Goal: Task Accomplishment & Management: Complete application form

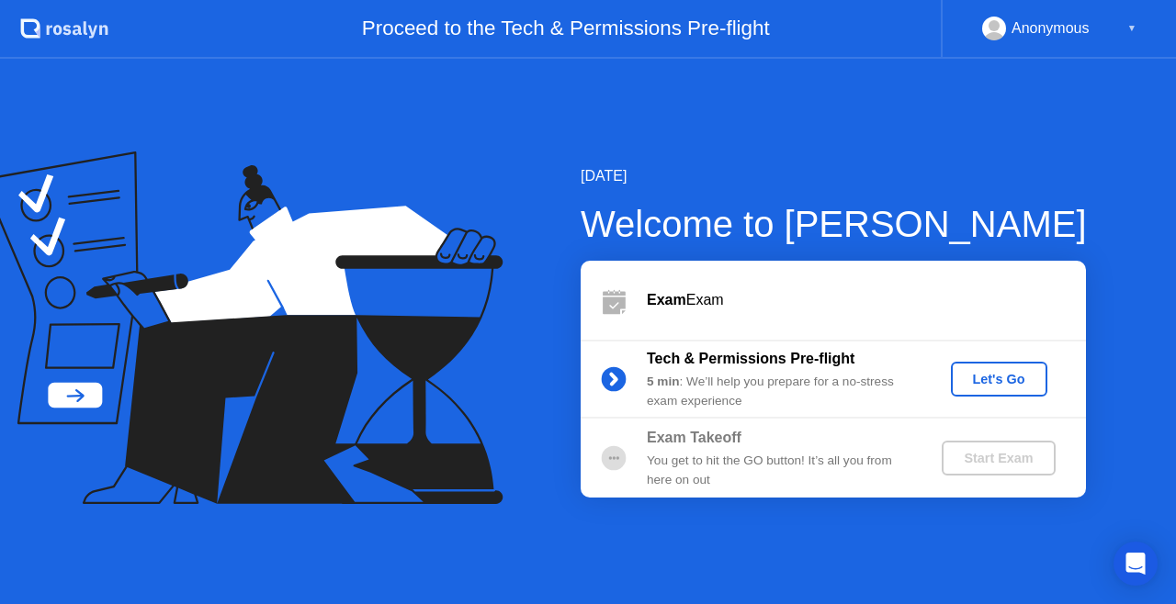
click at [981, 380] on div "Let's Go" at bounding box center [999, 379] width 82 height 15
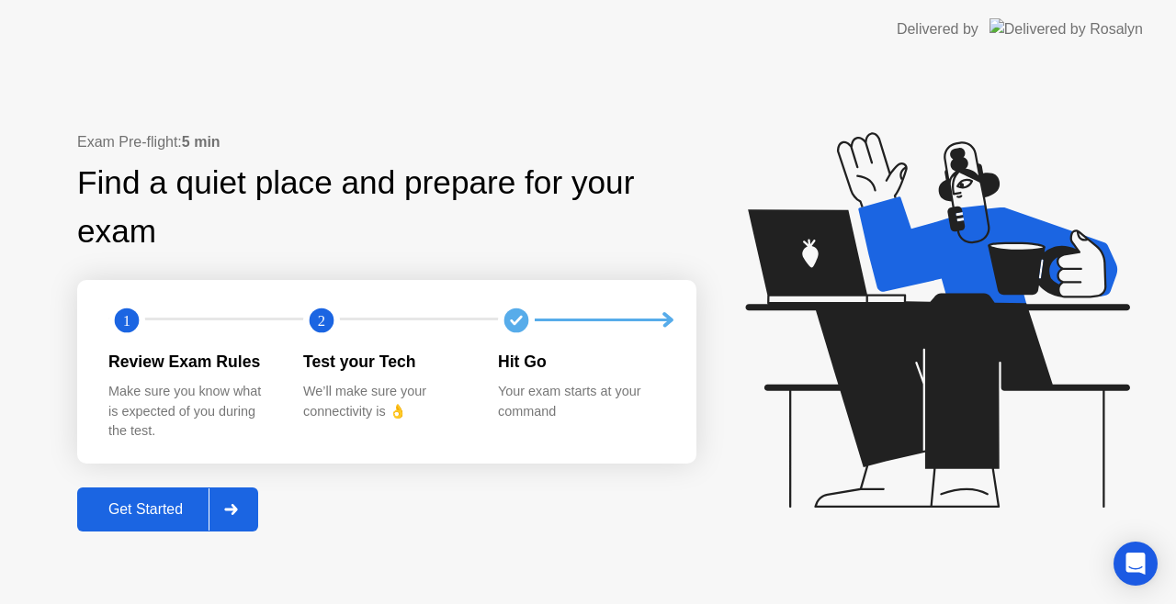
click at [167, 510] on div "Get Started" at bounding box center [146, 510] width 126 height 17
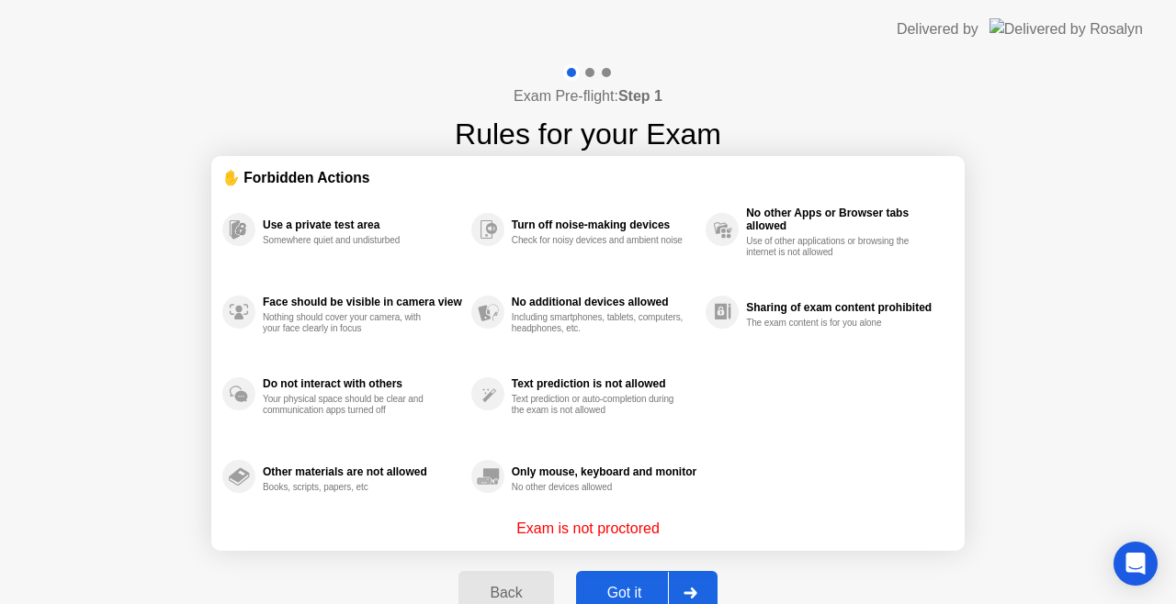
click at [603, 574] on button "Got it" at bounding box center [646, 593] width 141 height 44
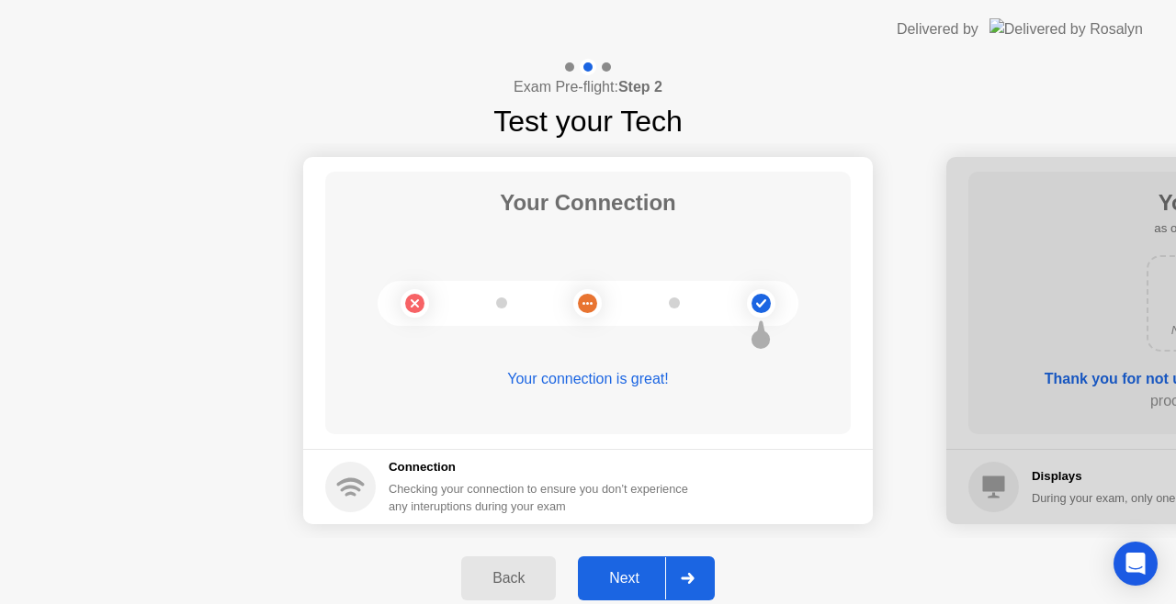
click at [632, 591] on button "Next" at bounding box center [646, 579] width 137 height 44
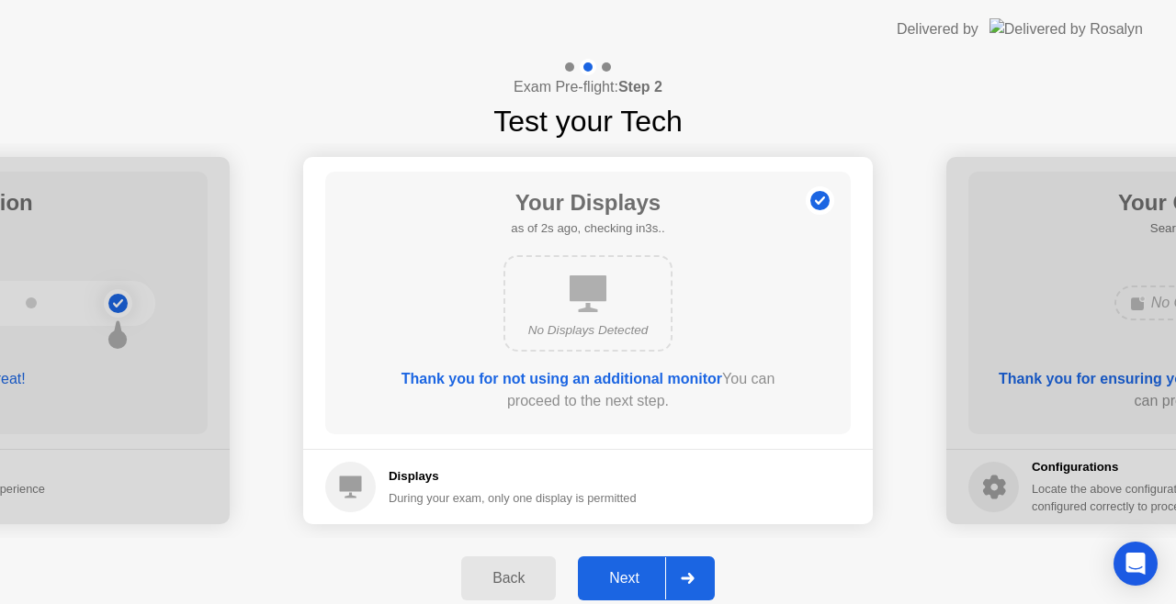
click at [632, 591] on button "Next" at bounding box center [646, 579] width 137 height 44
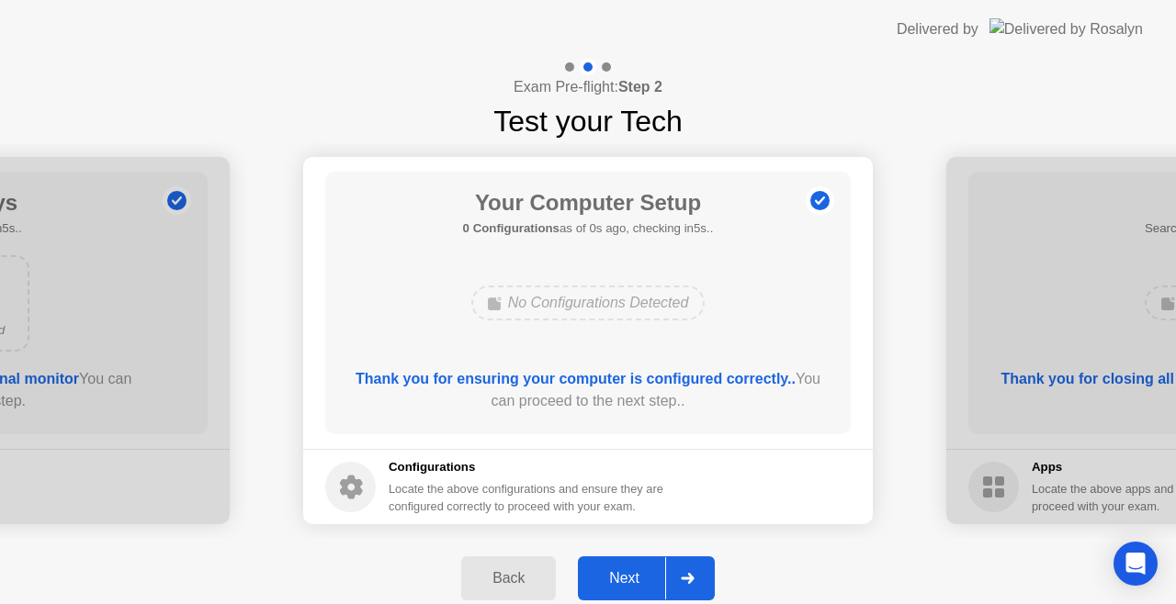
click at [639, 579] on div "Next" at bounding box center [624, 578] width 82 height 17
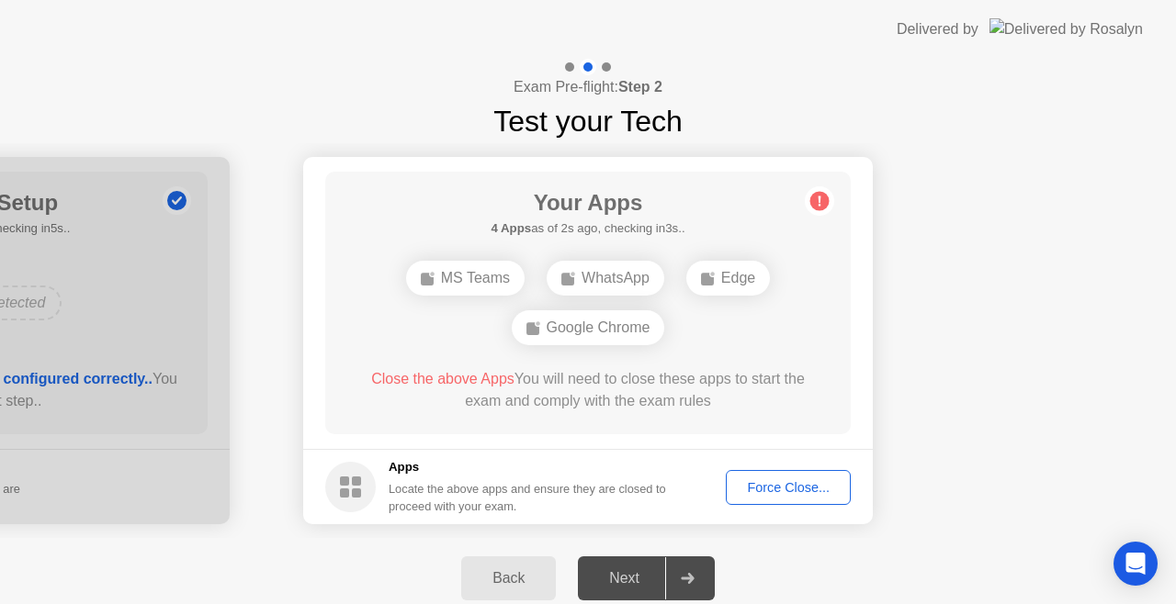
click at [759, 492] on div "Force Close..." at bounding box center [788, 487] width 112 height 15
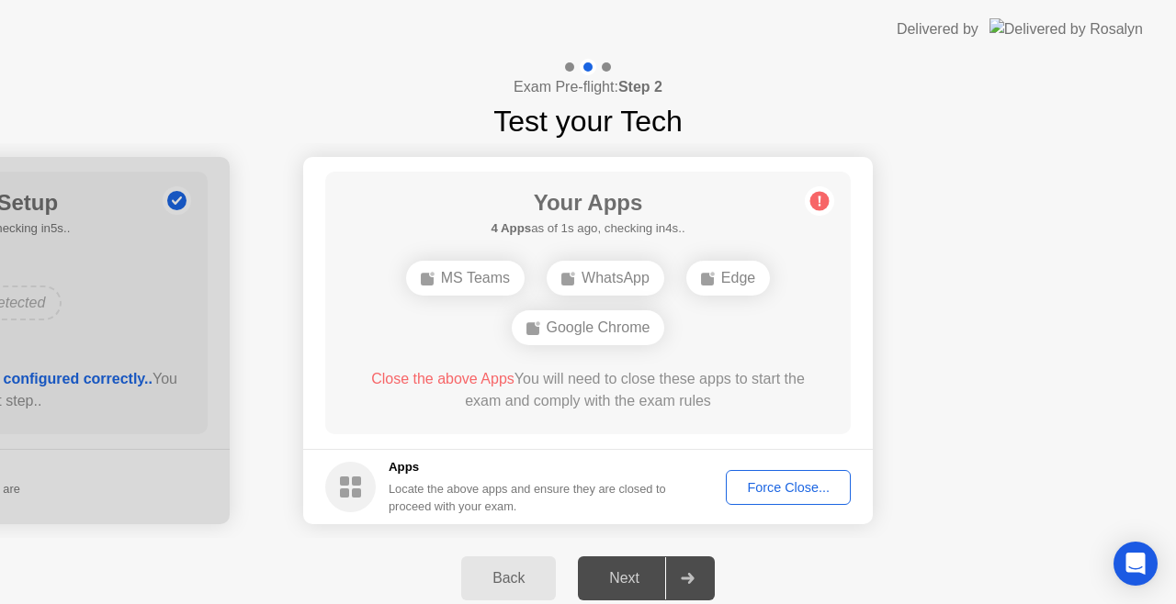
click at [799, 483] on div "Force Close..." at bounding box center [788, 487] width 112 height 15
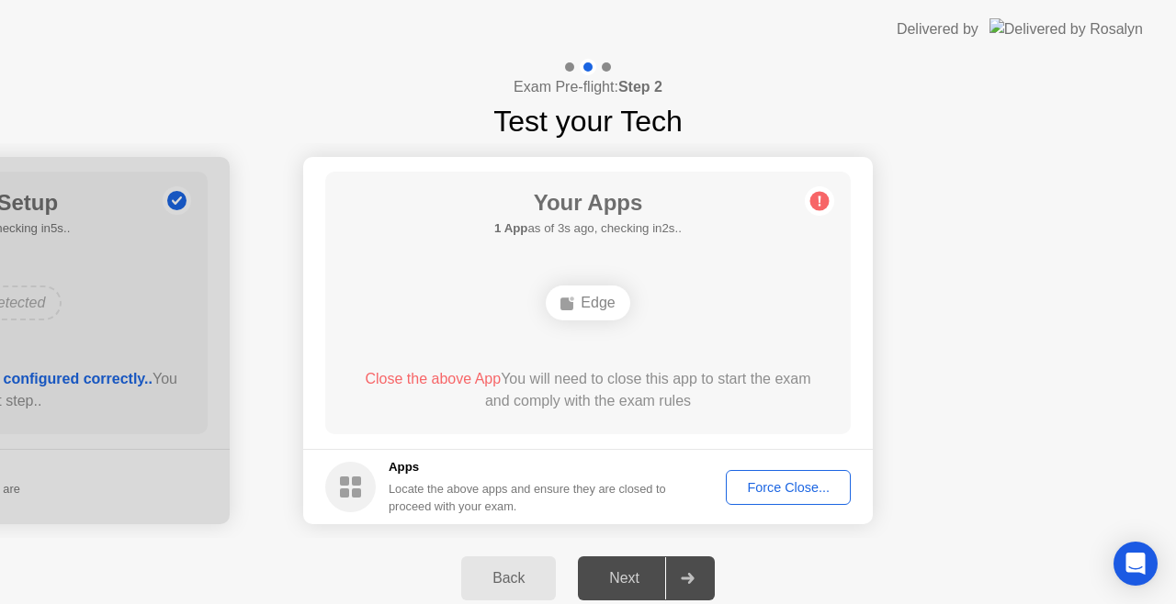
click at [693, 571] on div at bounding box center [687, 579] width 44 height 42
click at [816, 480] on div "Force Close..." at bounding box center [788, 487] width 112 height 15
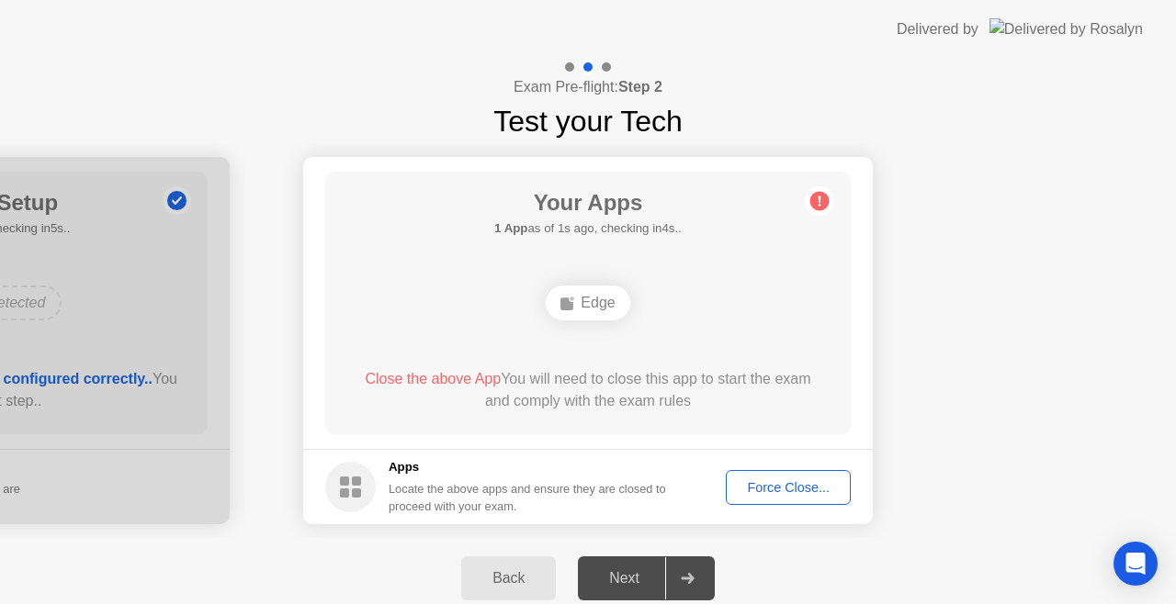
drag, startPoint x: 700, startPoint y: 208, endPoint x: 644, endPoint y: 106, distance: 116.4
click at [649, 108] on div "Exam Pre-flight: Step 2 Test your Tech Your Connection Your connection is great…" at bounding box center [588, 339] width 1176 height 560
click at [525, 373] on div "Close the above App You will need to close this app to start the exam and compl…" at bounding box center [588, 390] width 473 height 44
drag, startPoint x: 440, startPoint y: 390, endPoint x: 487, endPoint y: 387, distance: 46.9
click at [487, 387] on div "Close the above App You will need to close this app to start the exam and compl…" at bounding box center [588, 390] width 473 height 44
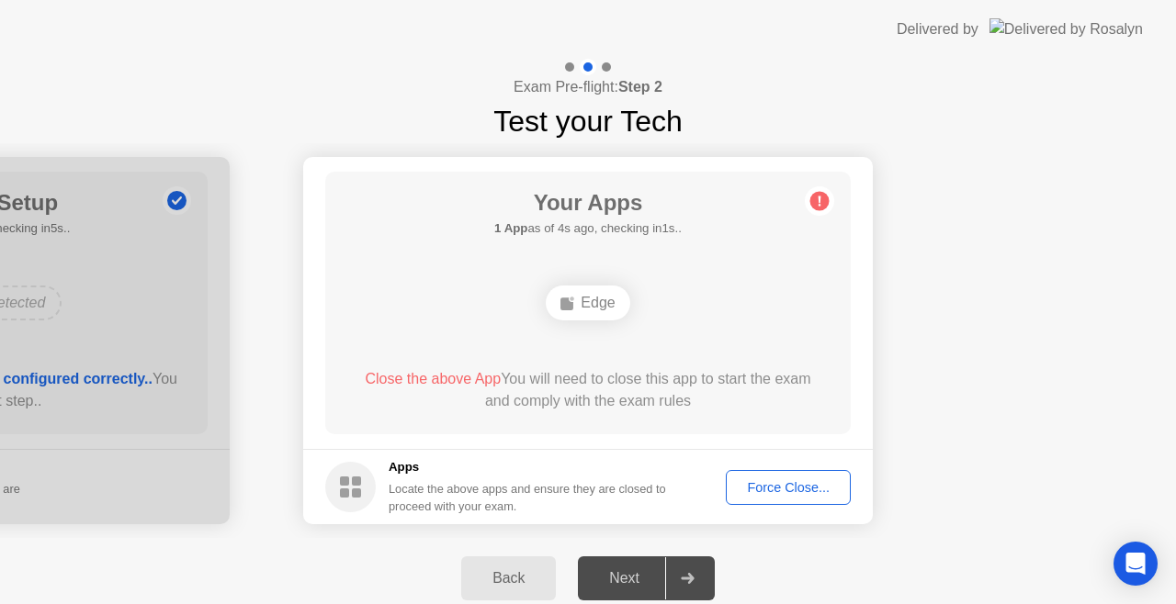
drag, startPoint x: 619, startPoint y: 401, endPoint x: 632, endPoint y: 402, distance: 12.9
click at [632, 402] on div "Close the above App You will need to close this app to start the exam and compl…" at bounding box center [588, 390] width 473 height 44
click at [830, 228] on div "Your Apps 1 App as of 4s ago, checking in1s.. Edge Close the above App You will…" at bounding box center [587, 303] width 525 height 263
click at [830, 228] on div "Your Apps Searching for disallowed apps... Edge Close the above App You will ne…" at bounding box center [587, 303] width 525 height 263
click at [764, 483] on div "Force Close..." at bounding box center [788, 487] width 112 height 15
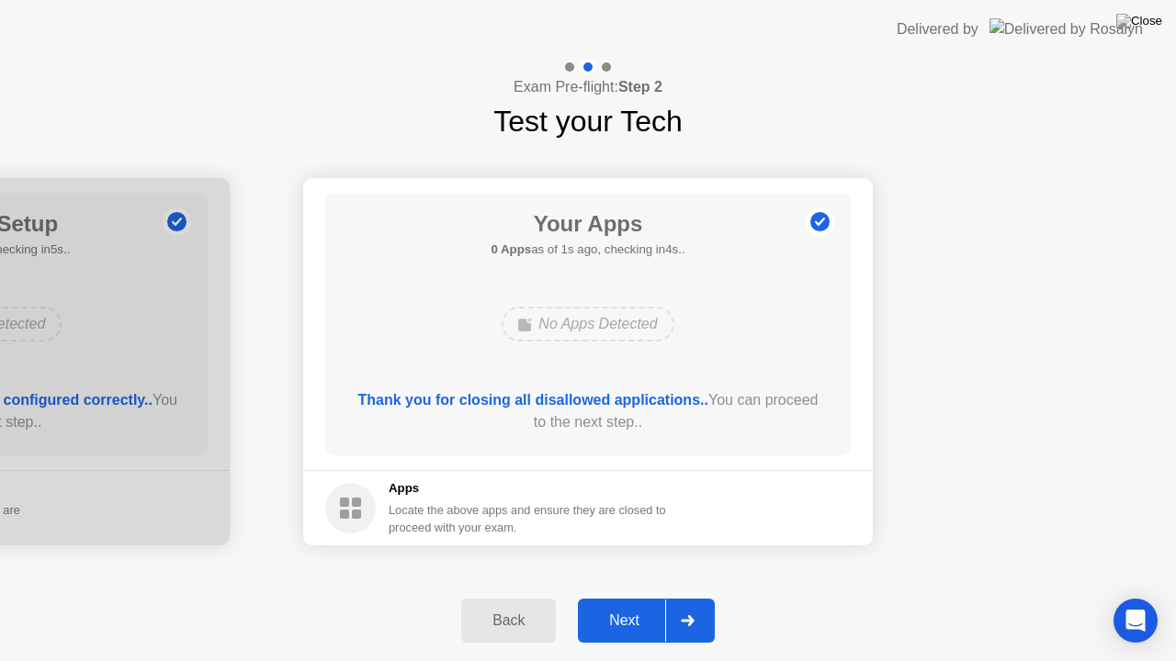
click at [621, 604] on div "Next" at bounding box center [624, 621] width 82 height 17
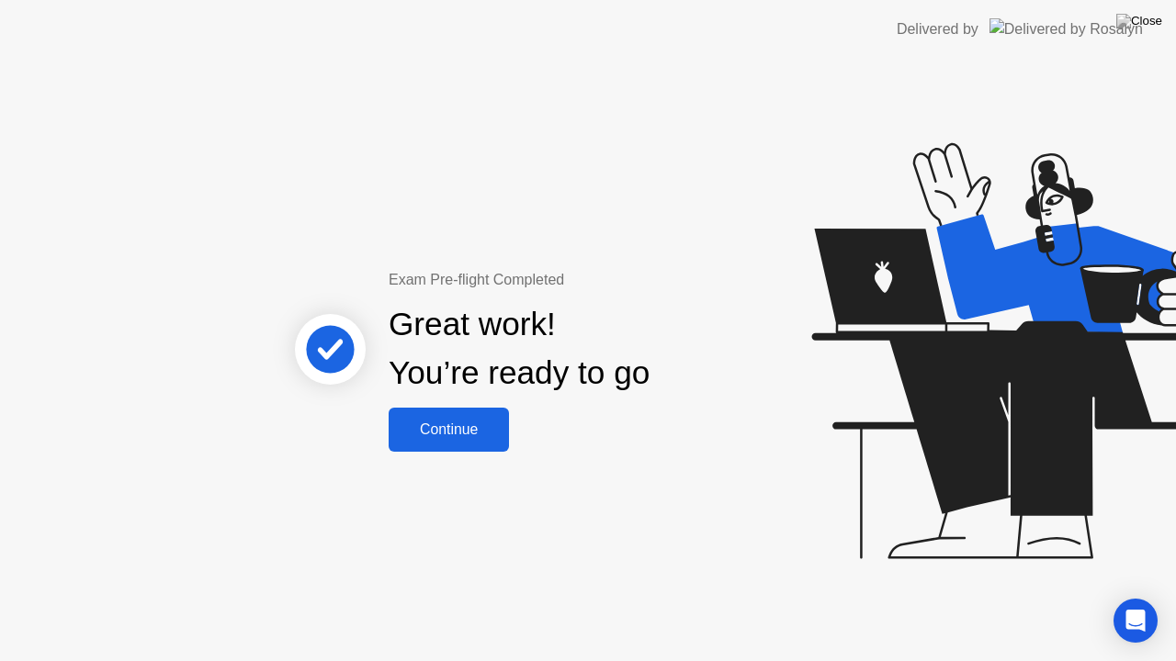
drag, startPoint x: 444, startPoint y: 435, endPoint x: 487, endPoint y: 529, distance: 104.0
click at [487, 529] on div "Exam Pre-flight Completed Great work! You’re ready to go Continue" at bounding box center [588, 360] width 1176 height 603
click at [439, 429] on div "Continue" at bounding box center [448, 430] width 109 height 17
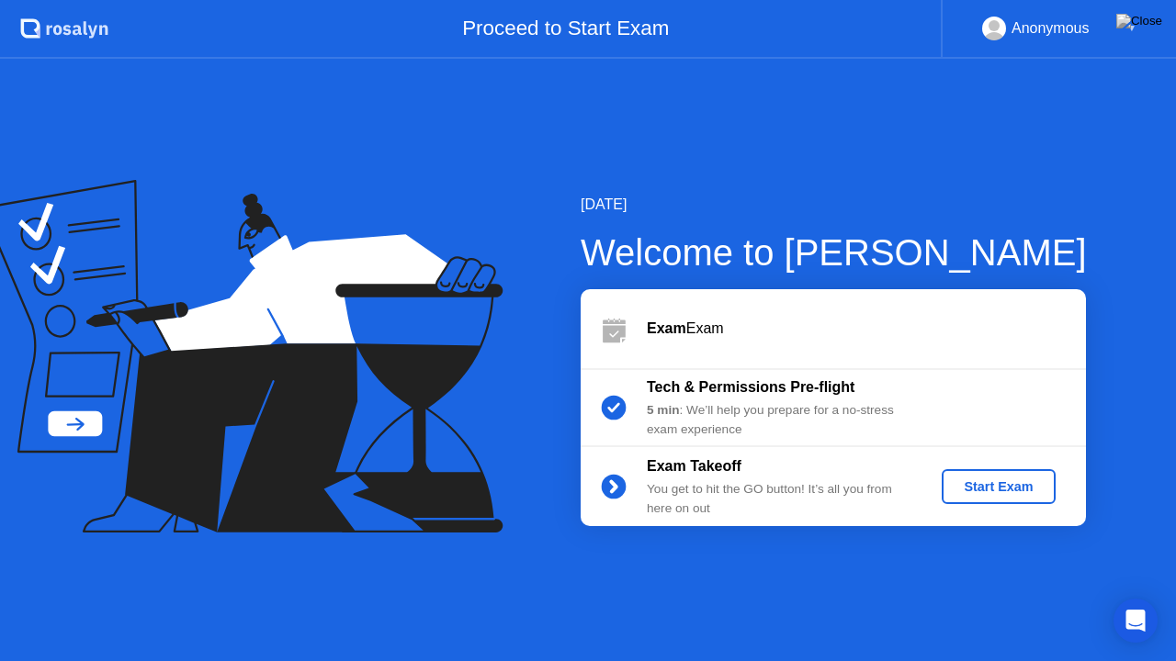
click at [1003, 488] on div "Start Exam" at bounding box center [998, 487] width 98 height 15
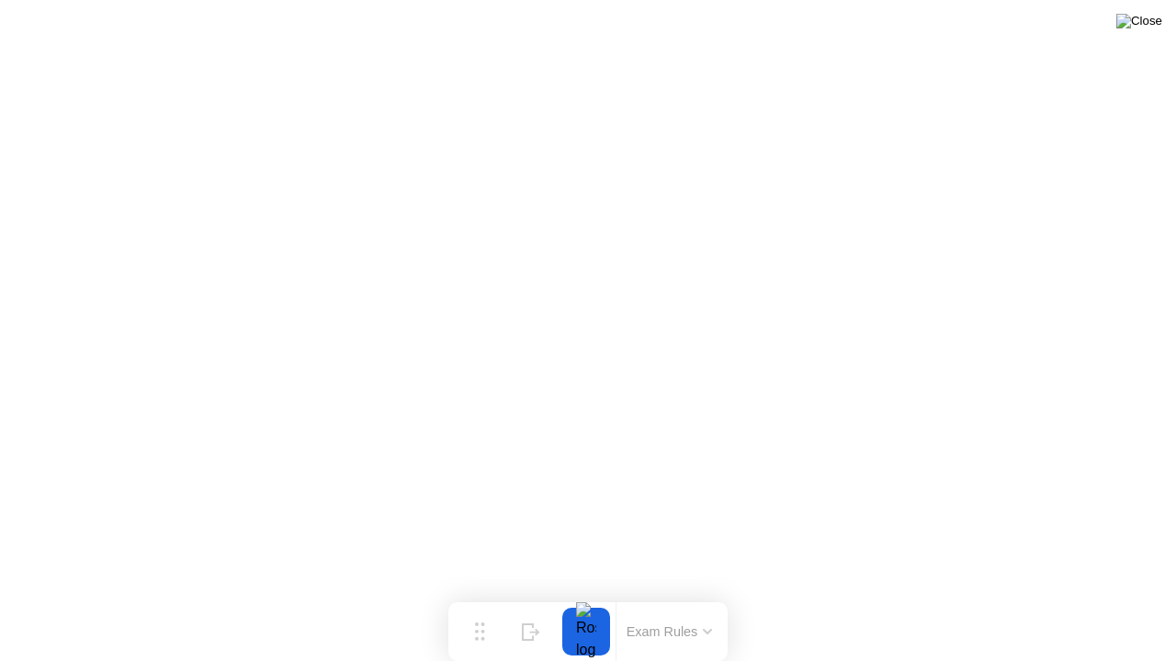
click at [1154, 19] on img at bounding box center [1139, 21] width 46 height 15
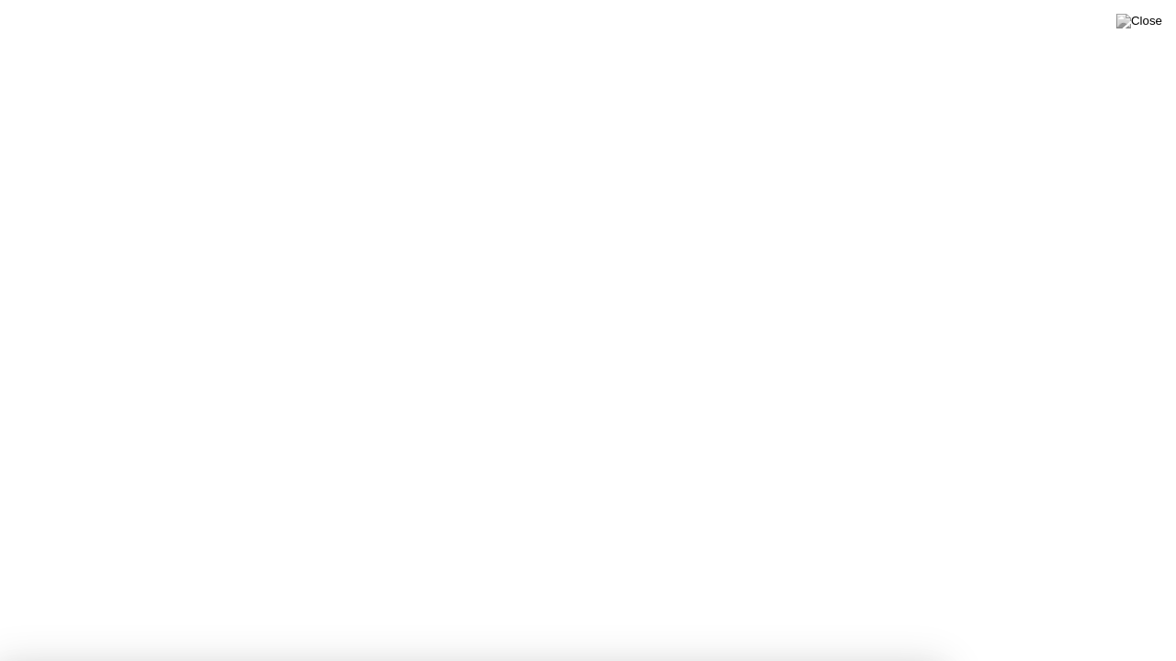
drag, startPoint x: 542, startPoint y: 371, endPoint x: 562, endPoint y: 367, distance: 20.5
